Goal: Information Seeking & Learning: Learn about a topic

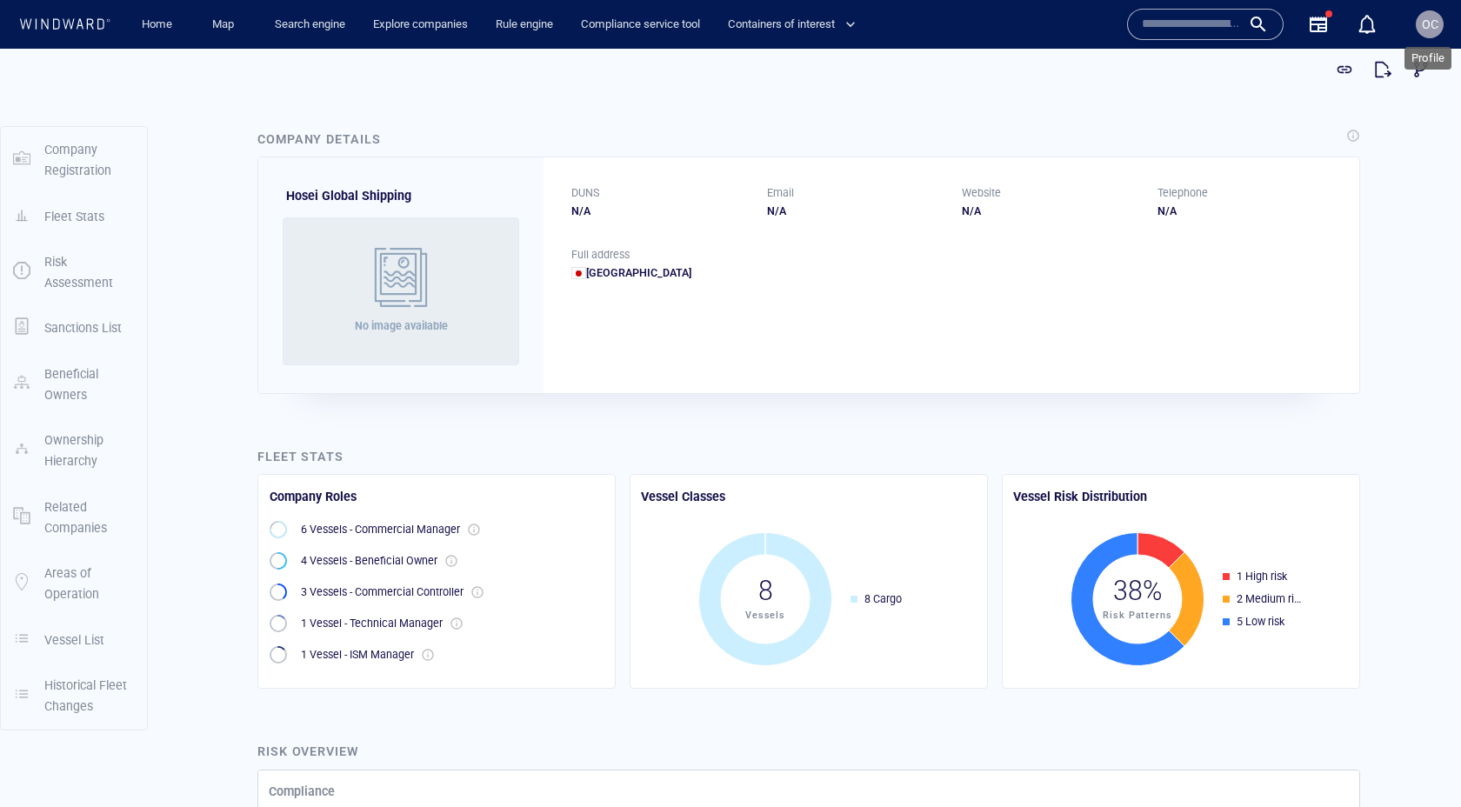
click at [1433, 26] on span "OC" at bounding box center [1430, 24] width 17 height 14
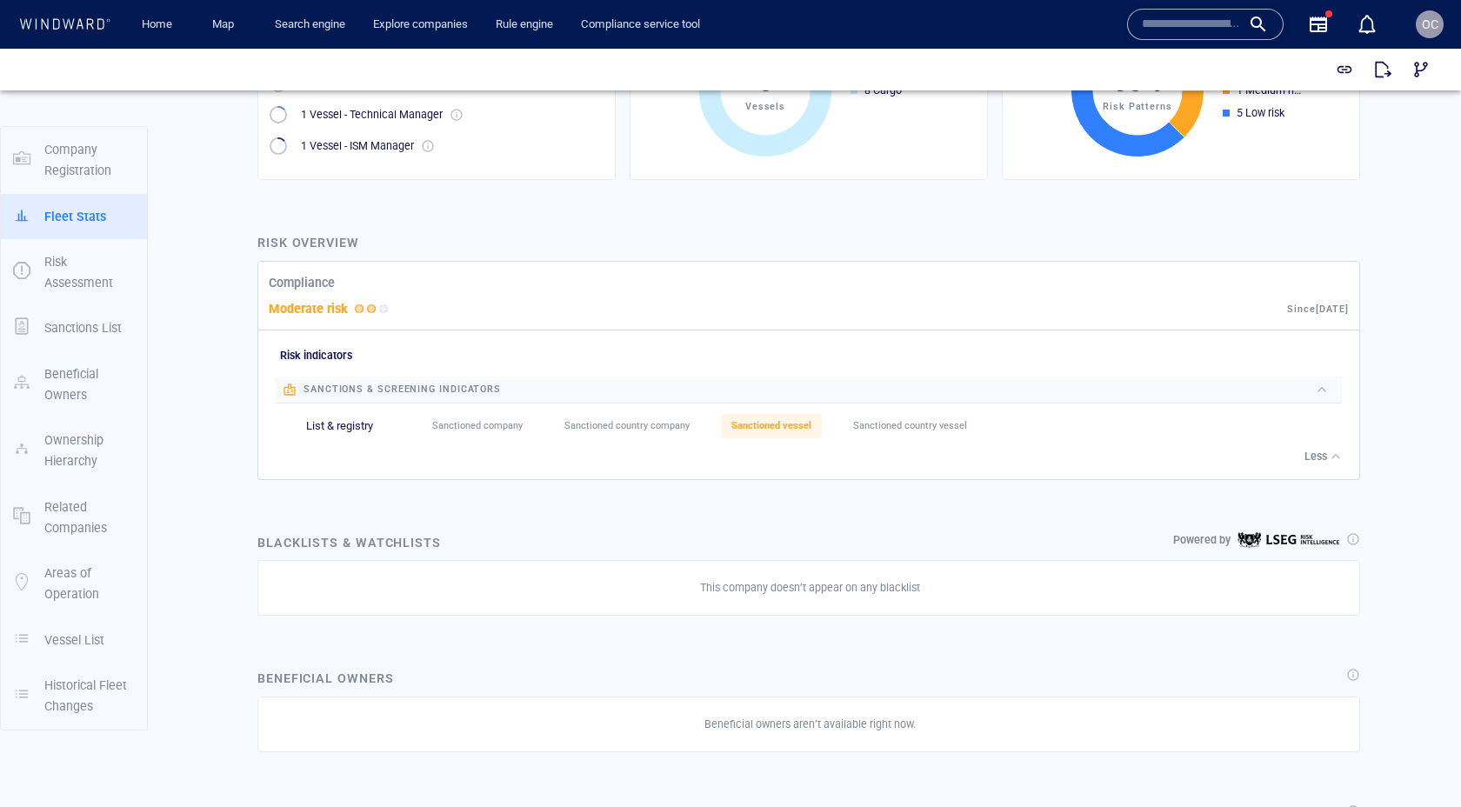
scroll to position [518, 0]
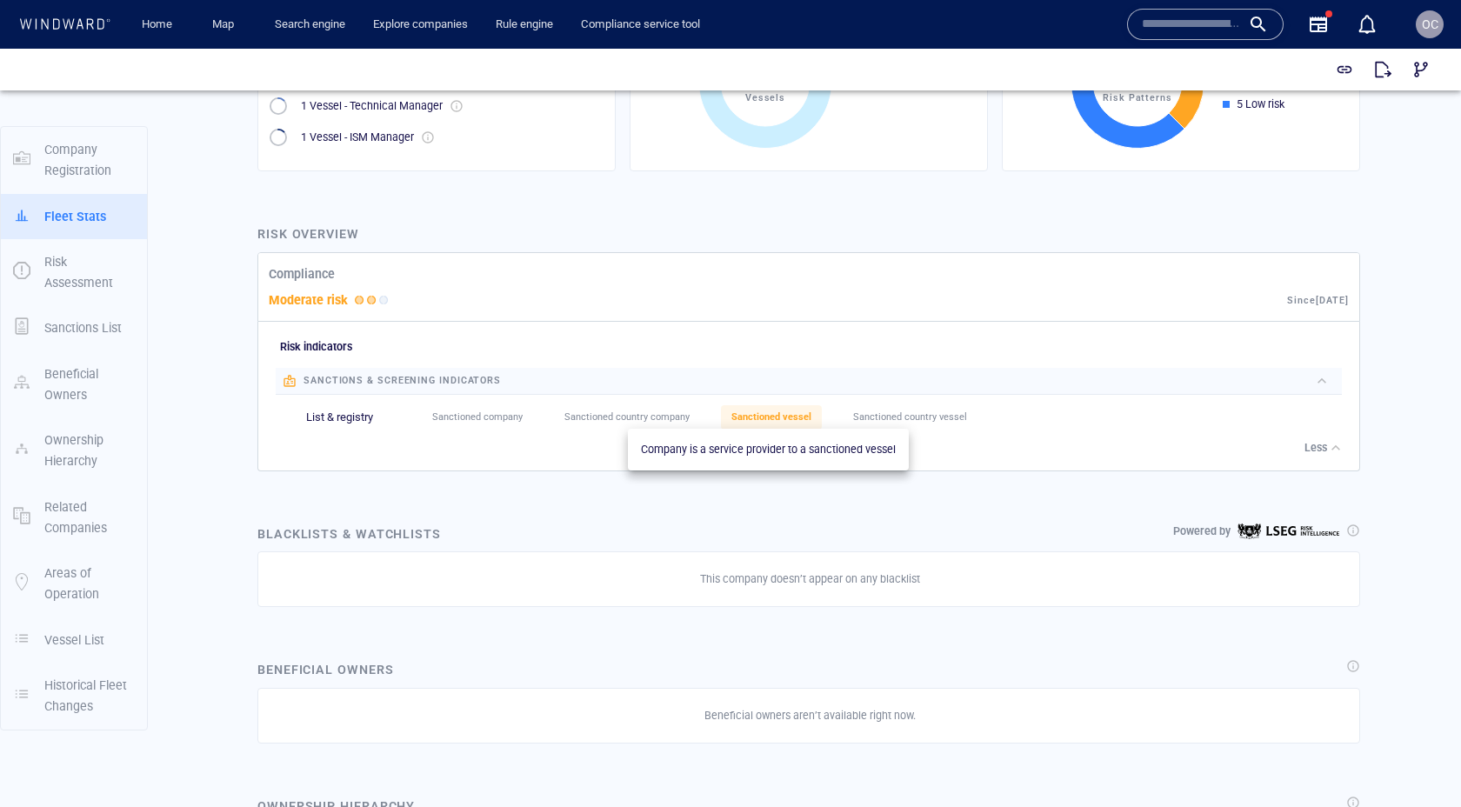
click at [770, 417] on span "Sanctioned vessel" at bounding box center [772, 416] width 80 height 11
click at [767, 418] on span "Sanctioned vessel" at bounding box center [772, 416] width 80 height 11
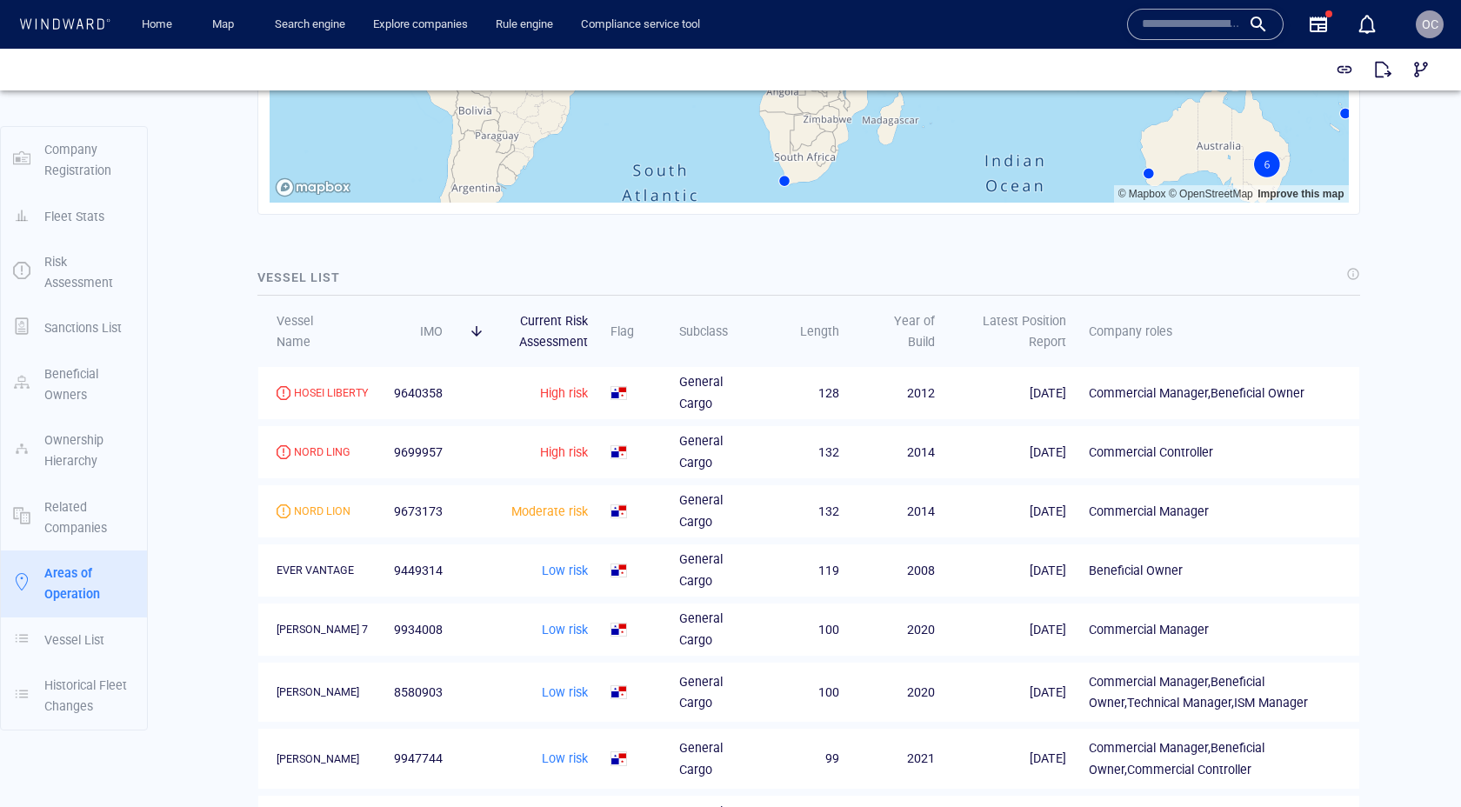
scroll to position [1975, 0]
click at [322, 390] on div "HOSEI LIBERTY" at bounding box center [331, 392] width 75 height 16
click at [329, 449] on div "NORD LING" at bounding box center [322, 452] width 57 height 16
click at [330, 509] on div "NORD LION" at bounding box center [322, 511] width 57 height 16
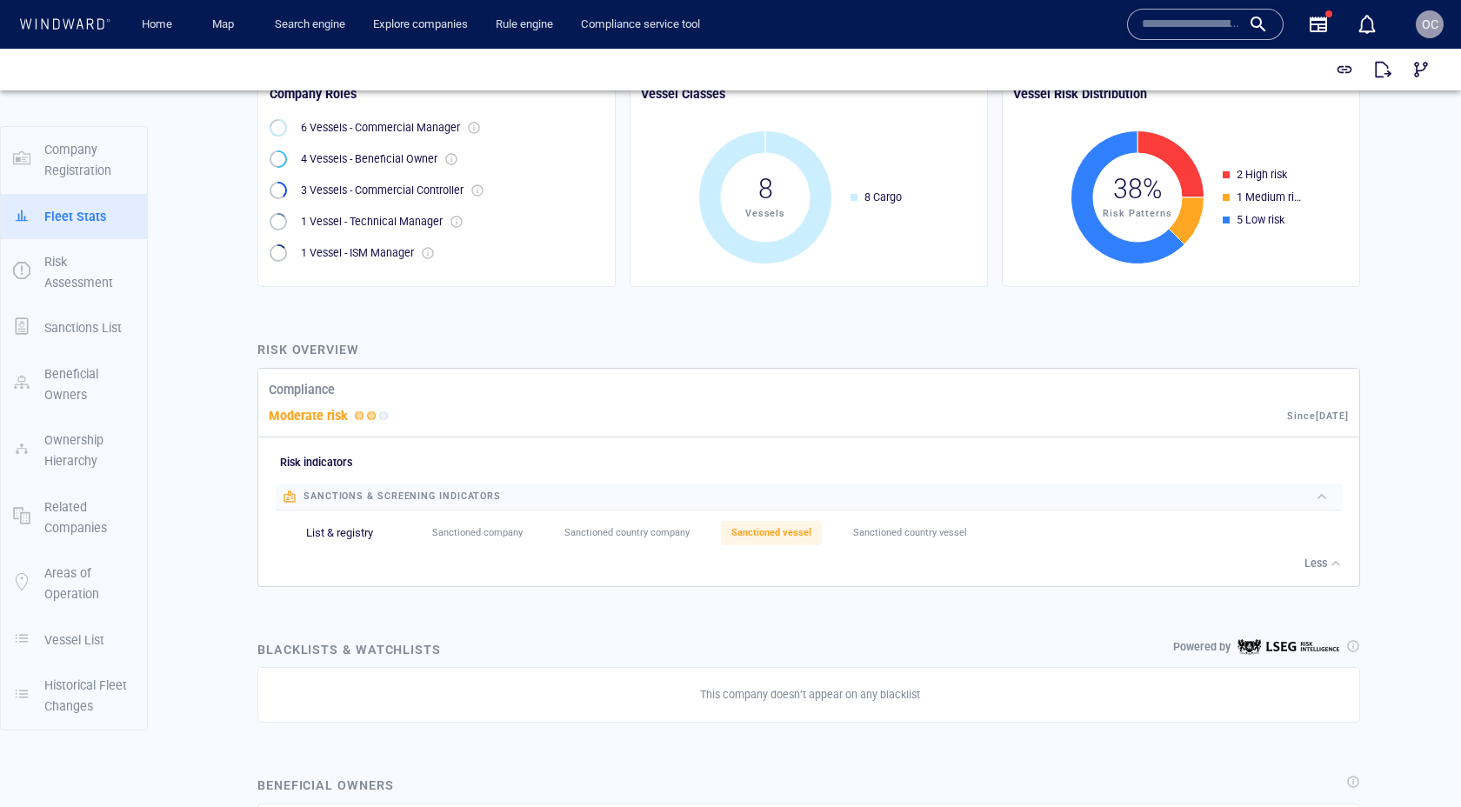
scroll to position [447, 0]
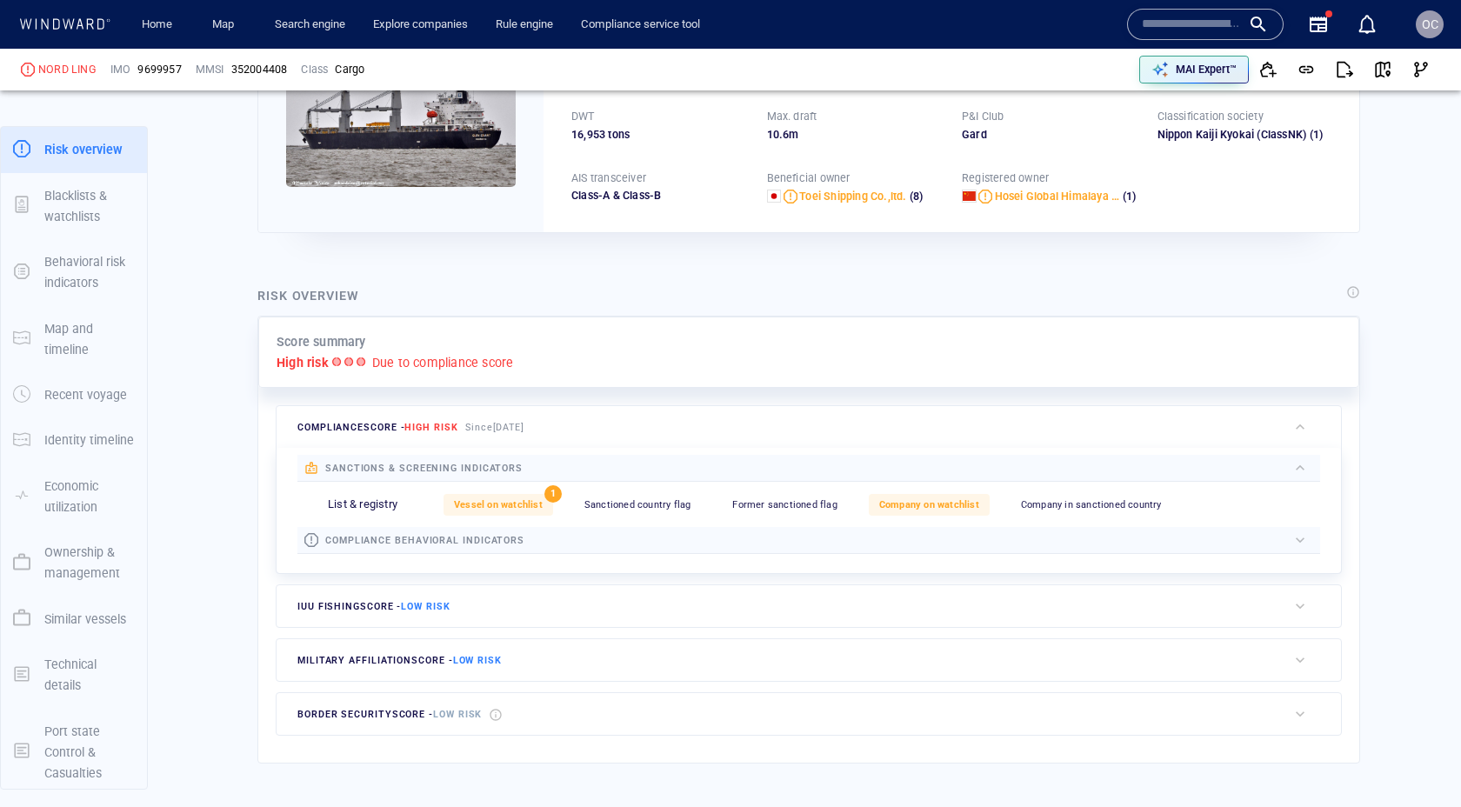
scroll to position [204, 0]
click at [531, 501] on span "Vessel on watchlist" at bounding box center [498, 503] width 89 height 11
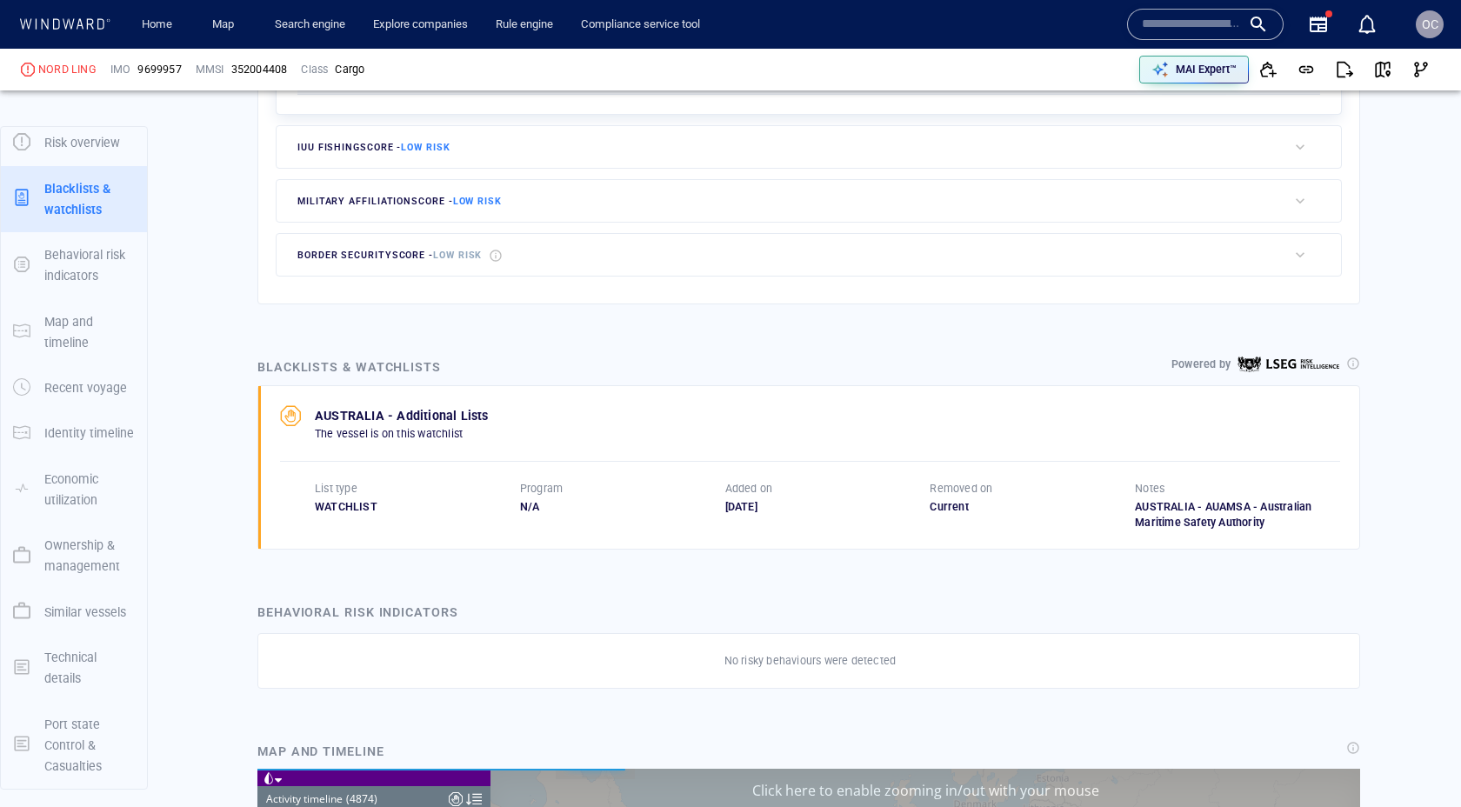
scroll to position [232806, 0]
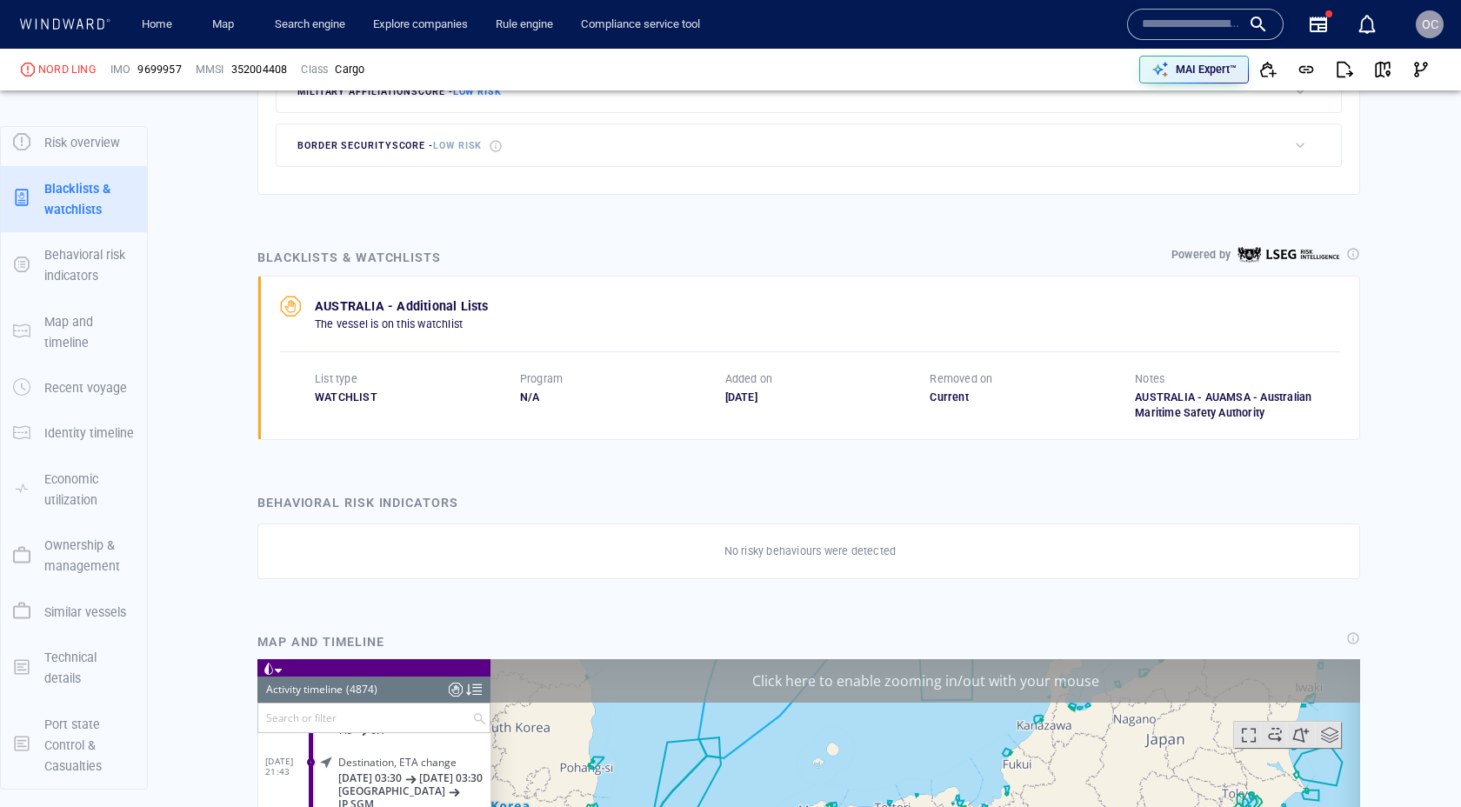
scroll to position [749, 0]
